Goal: Task Accomplishment & Management: Complete application form

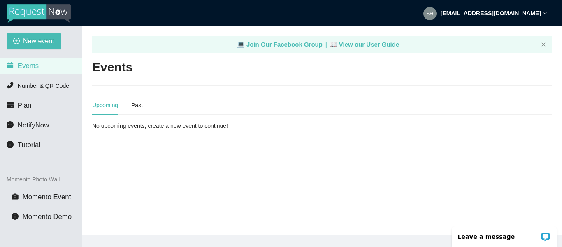
click at [35, 32] on div "New event Events Number & QR Code Plan NotifyNow Tutorial Momento Photo Wall Mo…" at bounding box center [41, 149] width 82 height 247
click at [32, 39] on span "New event" at bounding box center [38, 41] width 31 height 10
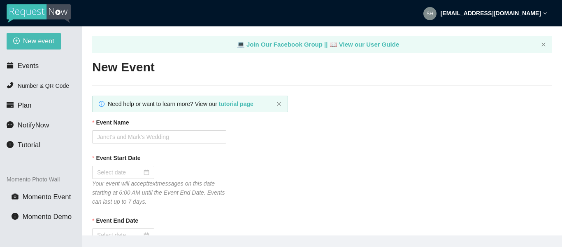
type textarea "[URL][DOMAIN_NAME]"
click at [120, 138] on input "Event Name" at bounding box center [159, 136] width 134 height 13
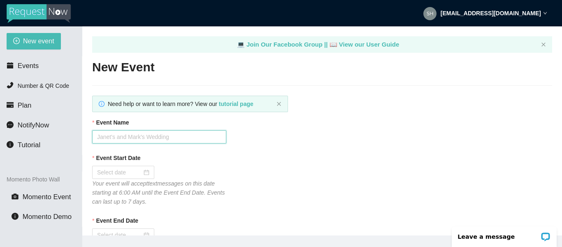
type input "Hashtag [DATE] Trivia"
click at [111, 174] on input "Event Start Date" at bounding box center [119, 172] width 45 height 9
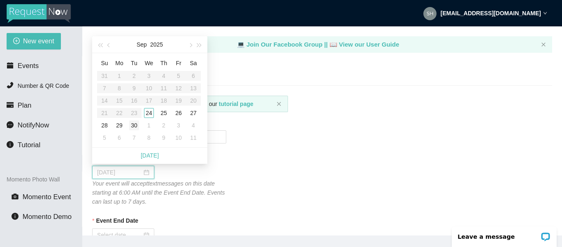
type input "[DATE]"
click at [147, 113] on div "24" at bounding box center [149, 113] width 10 height 10
type input "[DATE]"
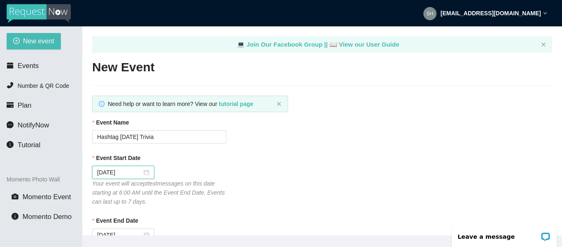
click at [316, 188] on div "Event Start Date [DATE] Your event will accept text messages on this date start…" at bounding box center [322, 179] width 460 height 53
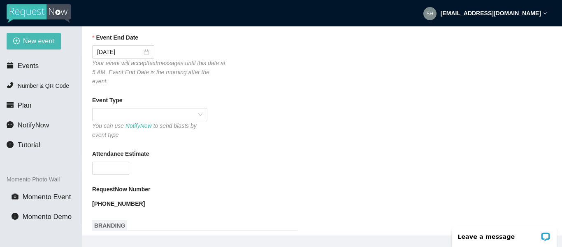
scroll to position [198, 0]
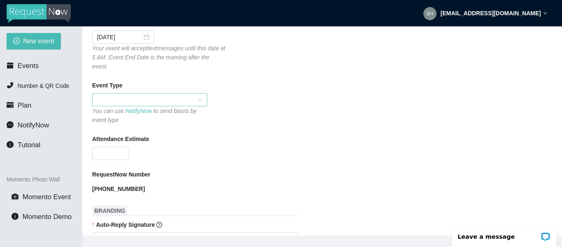
click at [103, 93] on span at bounding box center [149, 99] width 105 height 12
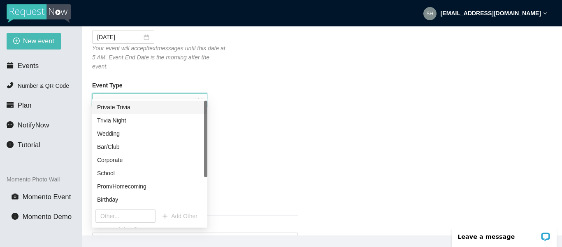
click at [110, 102] on div "Private Trivia" at bounding box center [149, 106] width 115 height 13
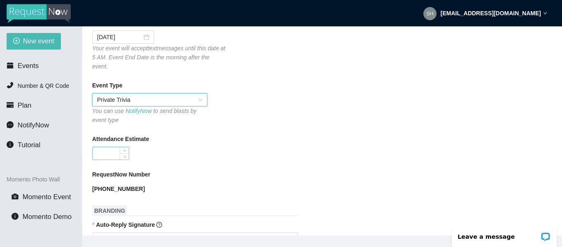
click at [118, 147] on input "Attendance Estimate" at bounding box center [111, 153] width 36 height 12
type input "5"
type input "40"
click at [235, 140] on div "Attendance Estimate 40" at bounding box center [322, 147] width 460 height 26
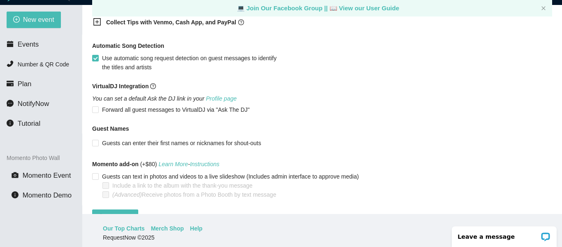
scroll to position [609, 0]
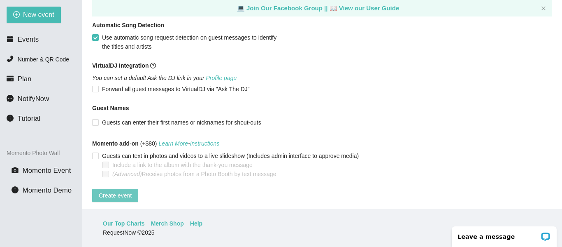
click at [125, 191] on span "Create event" at bounding box center [115, 195] width 33 height 9
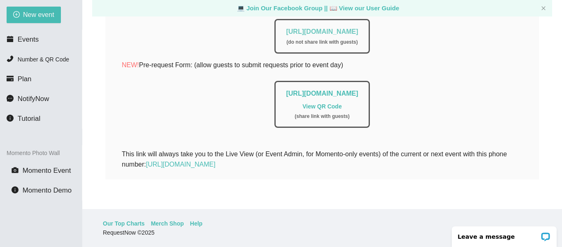
click at [310, 28] on link "[URL][DOMAIN_NAME]" at bounding box center [322, 31] width 72 height 7
